Goal: Communication & Community: Answer question/provide support

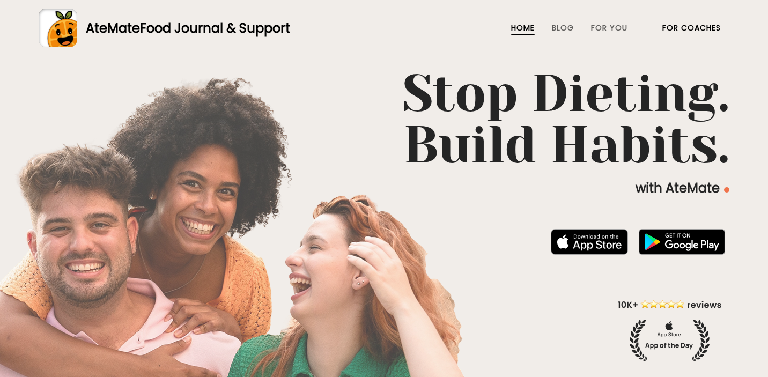
click at [689, 29] on link "For Coaches" at bounding box center [691, 28] width 58 height 9
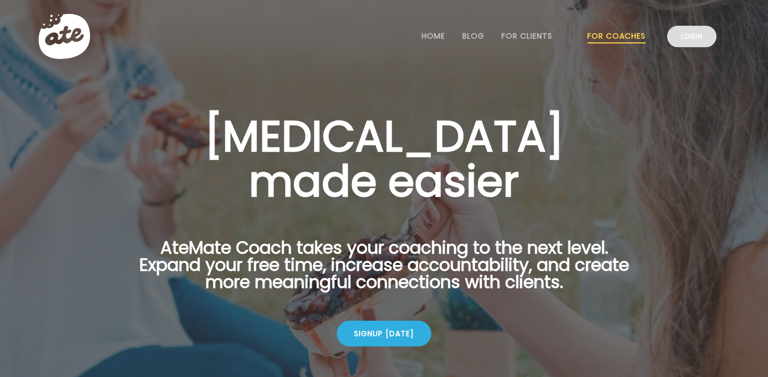
click at [695, 38] on link "Login" at bounding box center [691, 36] width 49 height 21
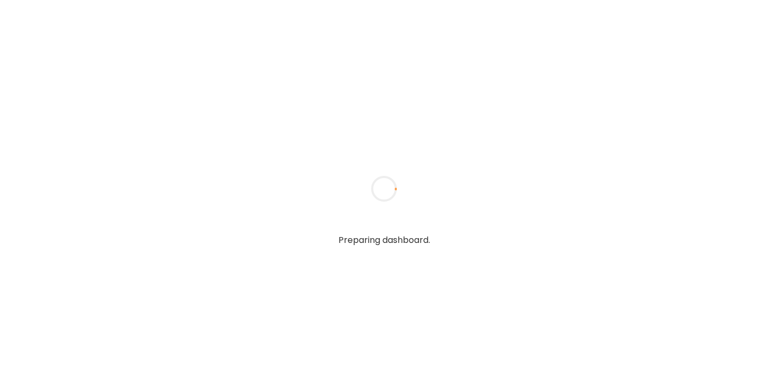
type input "**********"
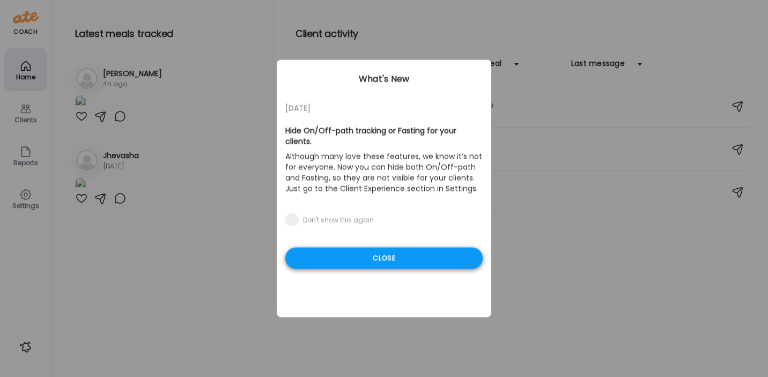
type input "**********"
click at [386, 248] on div "Close" at bounding box center [383, 258] width 197 height 21
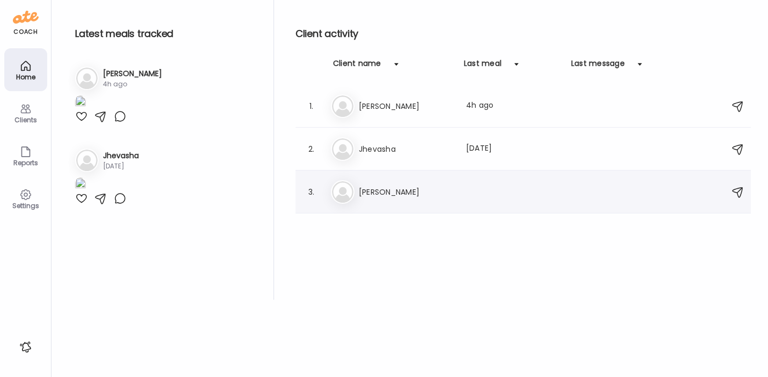
click at [429, 203] on div "Vi [PERSON_NAME]" at bounding box center [525, 192] width 388 height 24
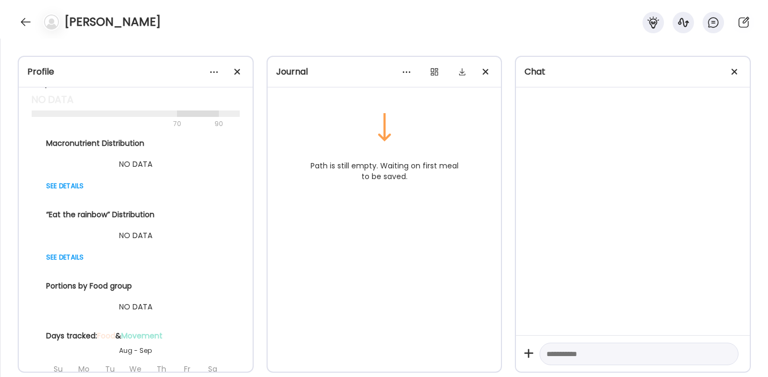
scroll to position [156, 0]
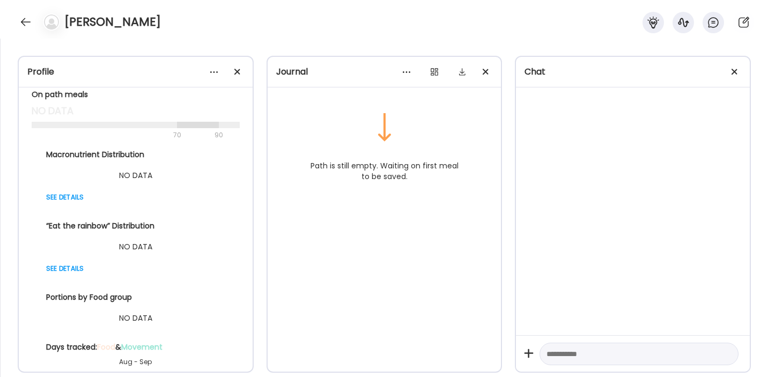
click at [563, 353] on textarea at bounding box center [630, 354] width 166 height 13
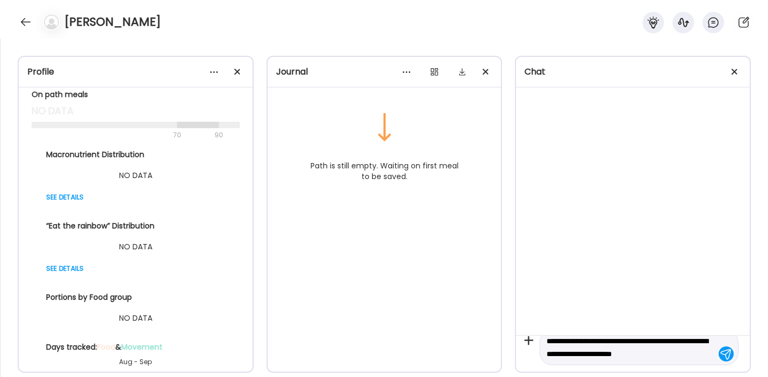
scroll to position [25, 0]
type textarea "**********"
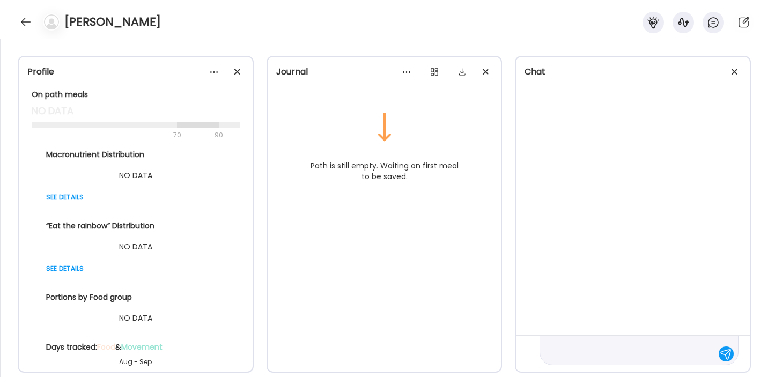
scroll to position [0, 0]
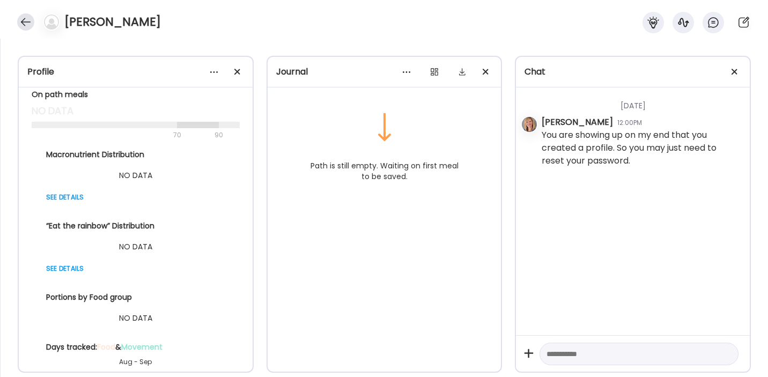
click at [17, 22] on div at bounding box center [25, 21] width 17 height 17
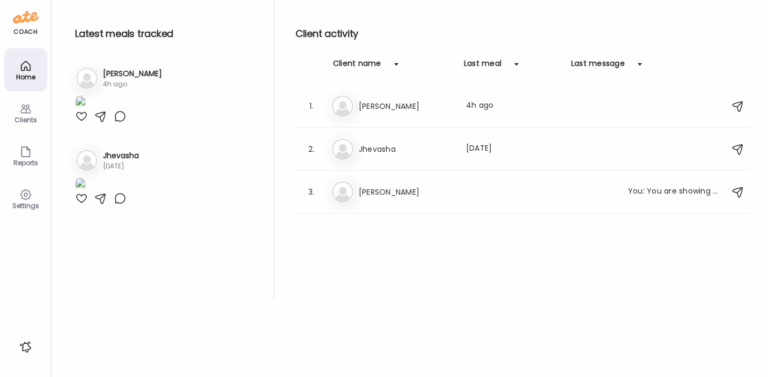
click at [86, 110] on img at bounding box center [80, 102] width 11 height 14
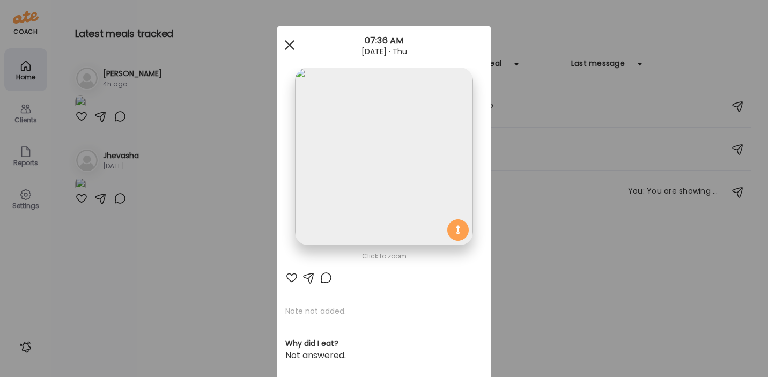
click at [294, 36] on div at bounding box center [289, 44] width 21 height 21
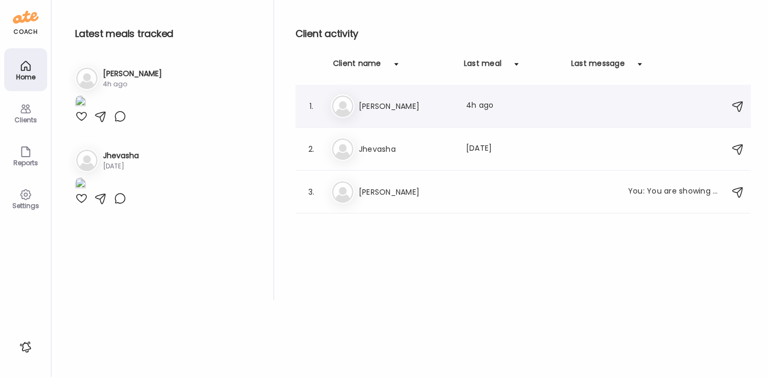
click at [401, 101] on h3 "[PERSON_NAME]" at bounding box center [406, 106] width 94 height 13
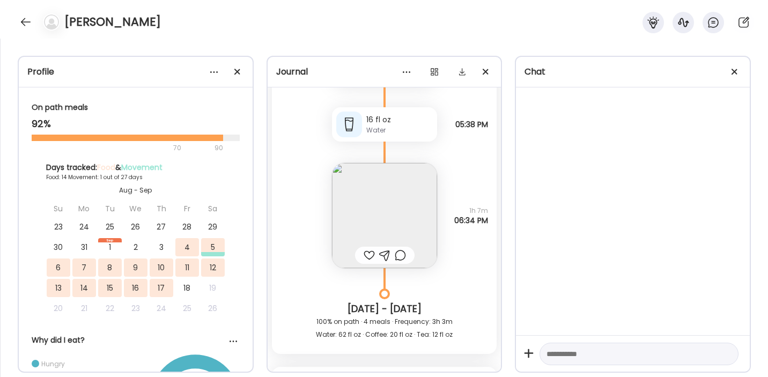
scroll to position [10174, 0]
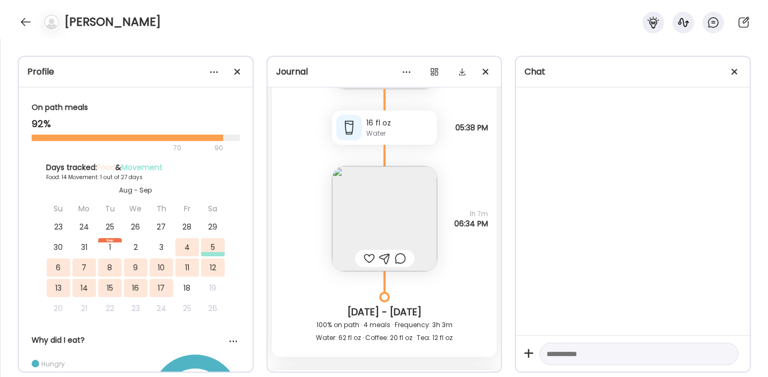
click at [398, 225] on img at bounding box center [384, 218] width 105 height 105
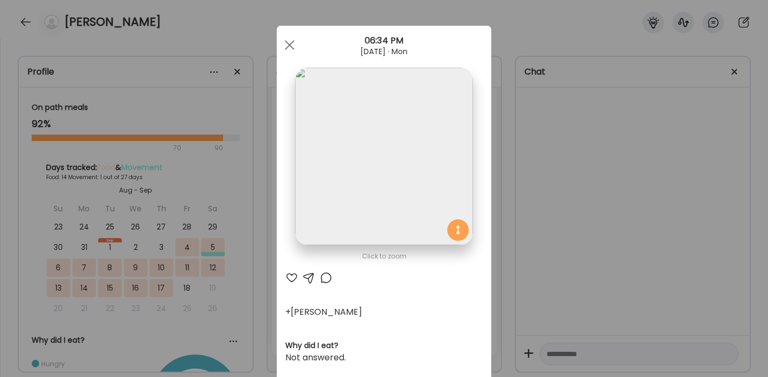
click at [519, 22] on div "Ate Coach Dashboard Wahoo! It’s official Take a moment to set up your Coach Pro…" at bounding box center [384, 188] width 768 height 377
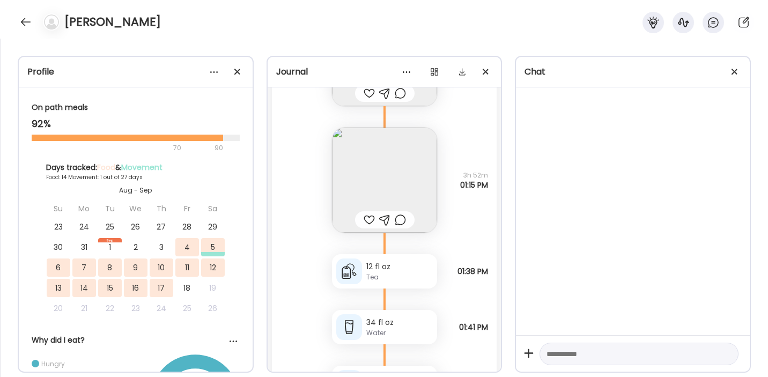
scroll to position [9727, 0]
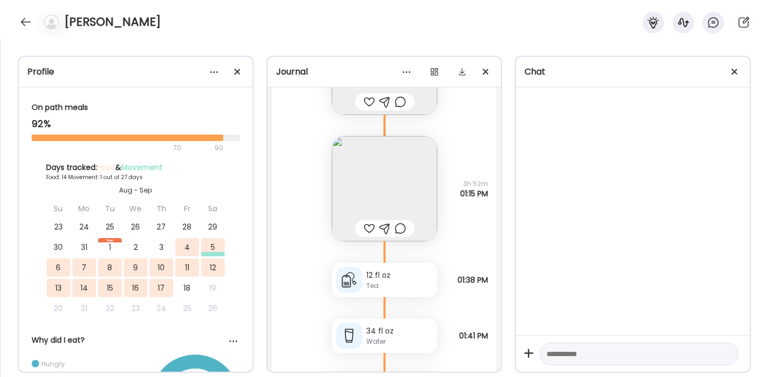
click at [404, 183] on img at bounding box center [384, 188] width 105 height 105
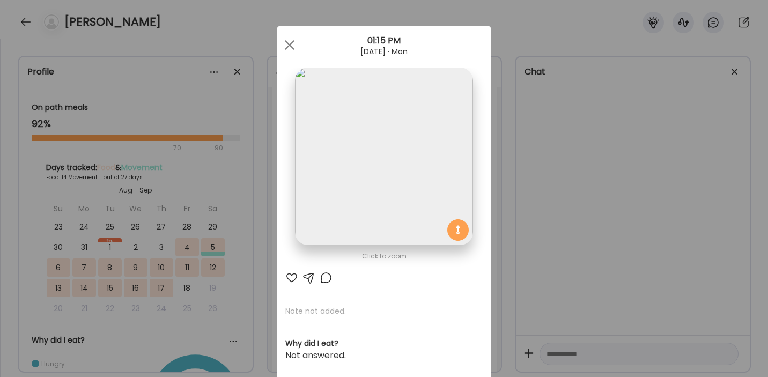
click at [518, 25] on div "Ate Coach Dashboard Wahoo! It’s official Take a moment to set up your Coach Pro…" at bounding box center [384, 188] width 768 height 377
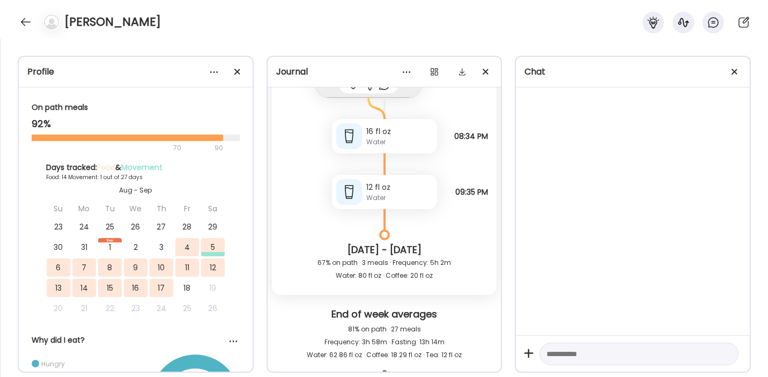
scroll to position [8405, 0]
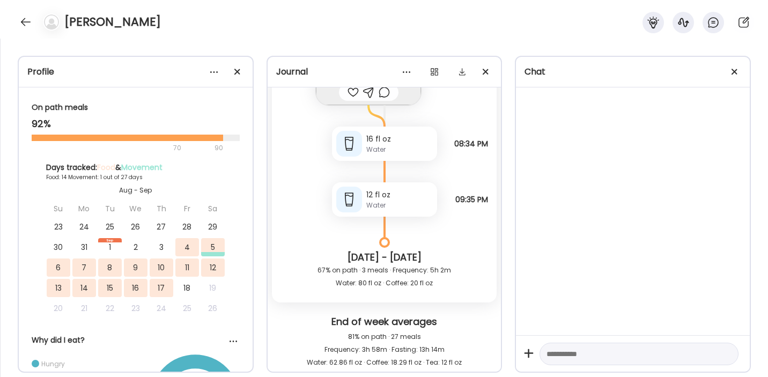
click at [355, 19] on div "[PERSON_NAME]" at bounding box center [384, 19] width 768 height 39
click at [24, 18] on div at bounding box center [25, 21] width 17 height 17
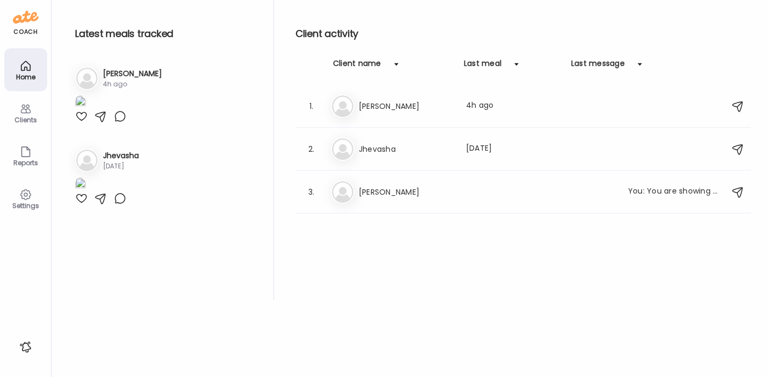
scroll to position [172, 0]
click at [86, 192] on img at bounding box center [80, 185] width 11 height 14
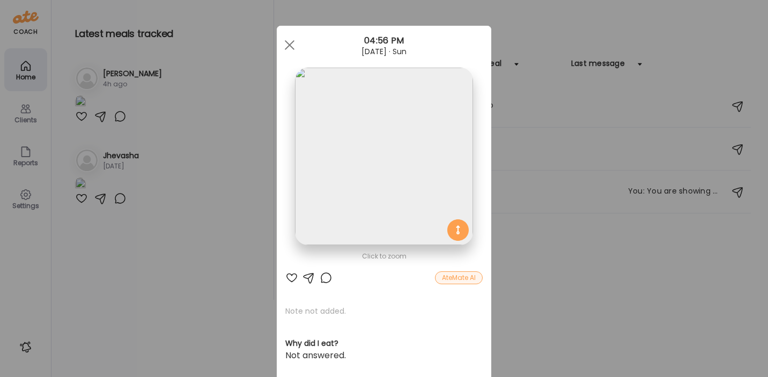
click at [176, 225] on div "Ate Coach Dashboard Wahoo! It’s official Take a moment to set up your Coach Pro…" at bounding box center [384, 188] width 768 height 377
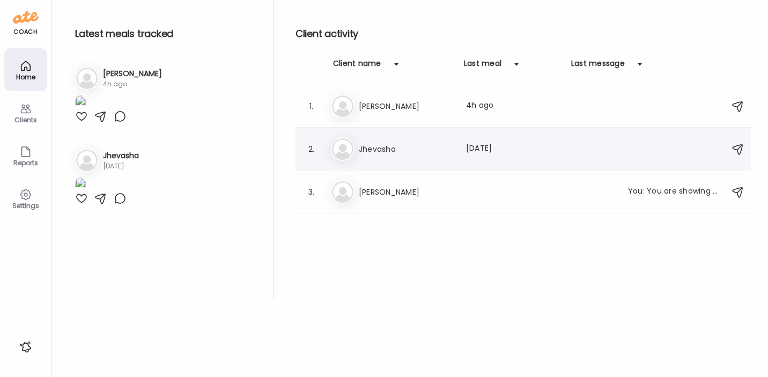
click at [397, 147] on h3 "Jhevasha" at bounding box center [406, 149] width 94 height 13
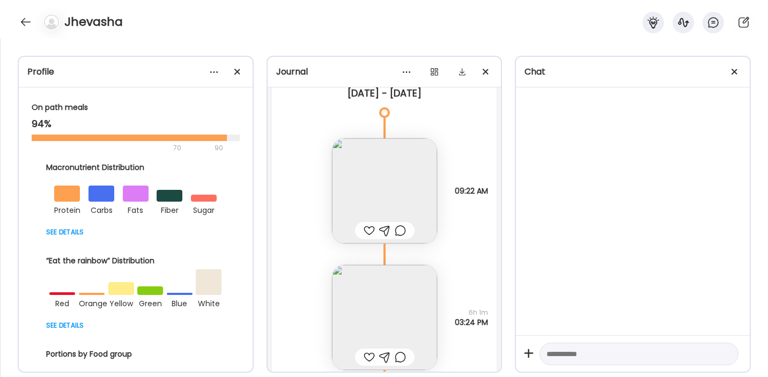
scroll to position [11375, 0]
click at [228, 27] on div "Jhevasha" at bounding box center [384, 19] width 768 height 39
click at [16, 19] on div "Jhevasha" at bounding box center [384, 19] width 768 height 39
click at [28, 21] on div at bounding box center [25, 21] width 17 height 17
